Goal: Find specific page/section: Find specific page/section

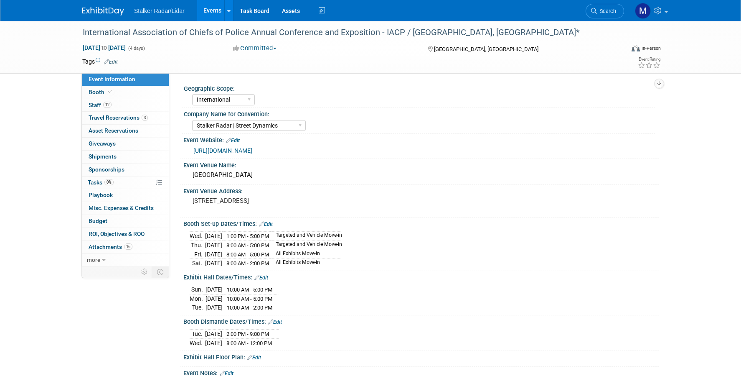
select select "International"
select select "Stalker Radar | Street Dynamics"
click at [115, 77] on span "Event Information" at bounding box center [112, 79] width 47 height 7
select select "International"
select select "Stalker Radar | Street Dynamics"
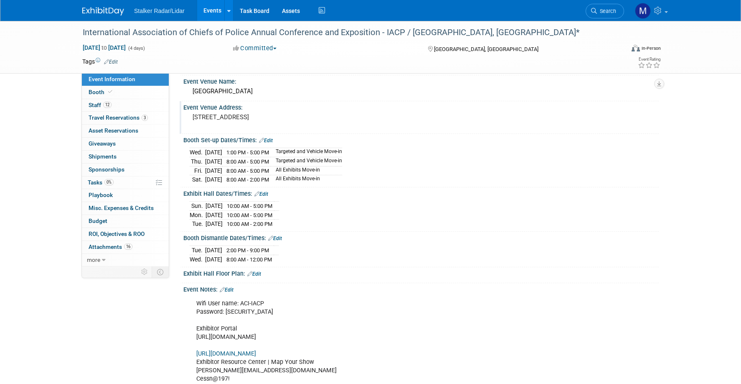
scroll to position [42, 0]
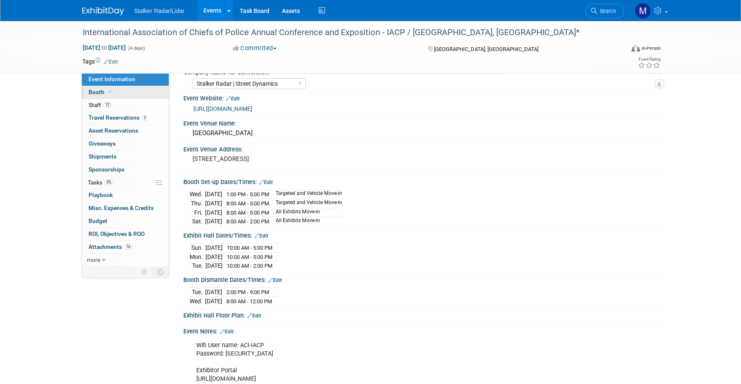
click at [101, 91] on span "Booth" at bounding box center [101, 92] width 25 height 7
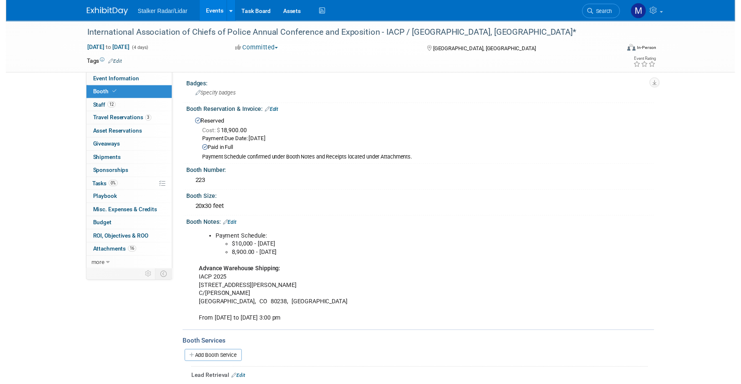
scroll to position [0, 0]
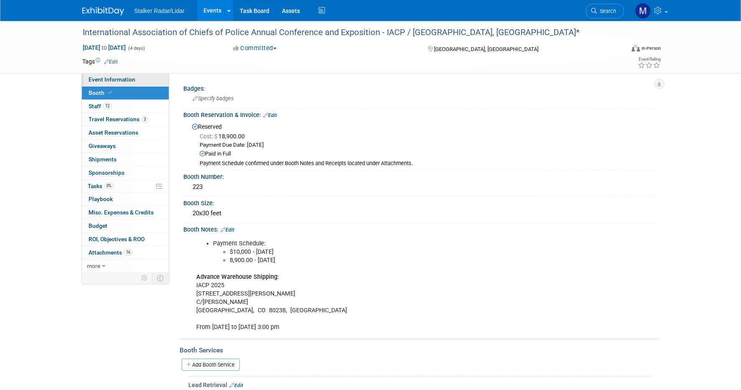
click at [109, 77] on span "Event Information" at bounding box center [112, 79] width 47 height 7
select select "International"
select select "Stalker Radar | Street Dynamics"
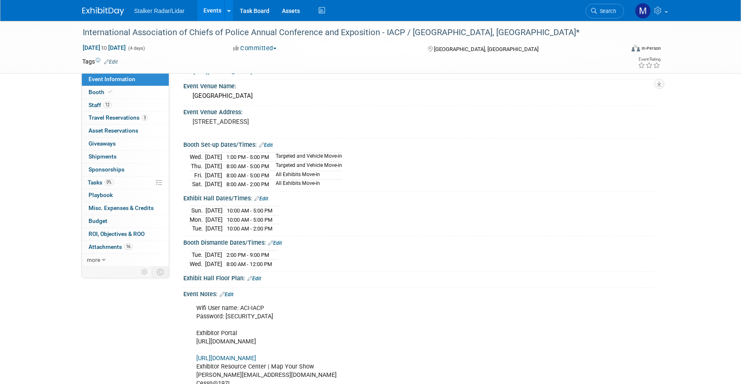
scroll to position [45, 0]
